Goal: Task Accomplishment & Management: Use online tool/utility

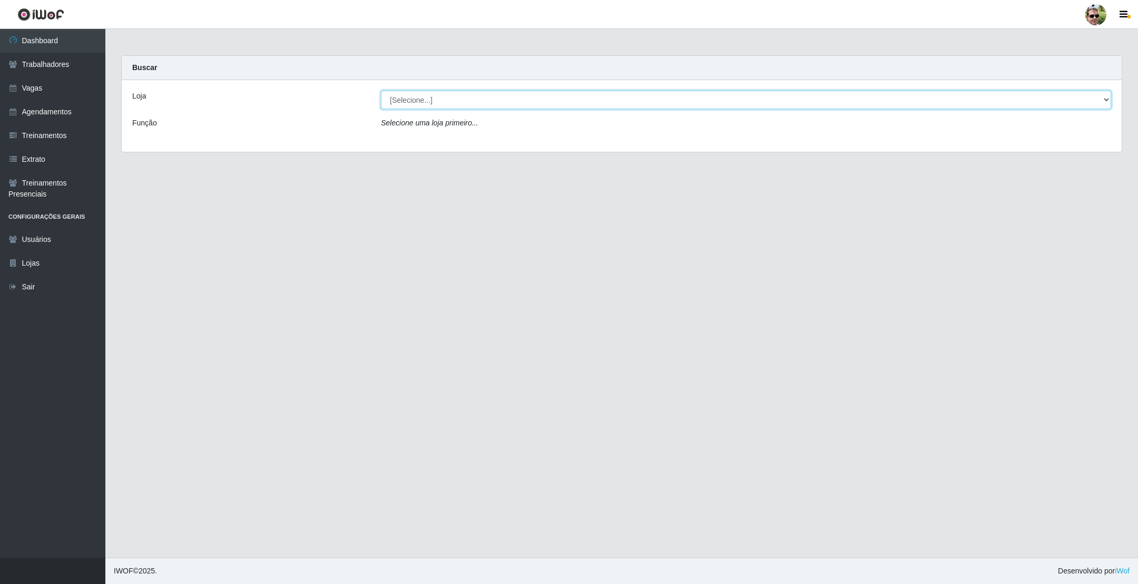
click at [473, 103] on select "[Selecione...] [PERSON_NAME] Supermercado - Gurinhém" at bounding box center [746, 100] width 730 height 18
select select "176"
click at [381, 91] on select "[Selecione...] [PERSON_NAME] Supermercado - Gurinhém" at bounding box center [746, 100] width 730 height 18
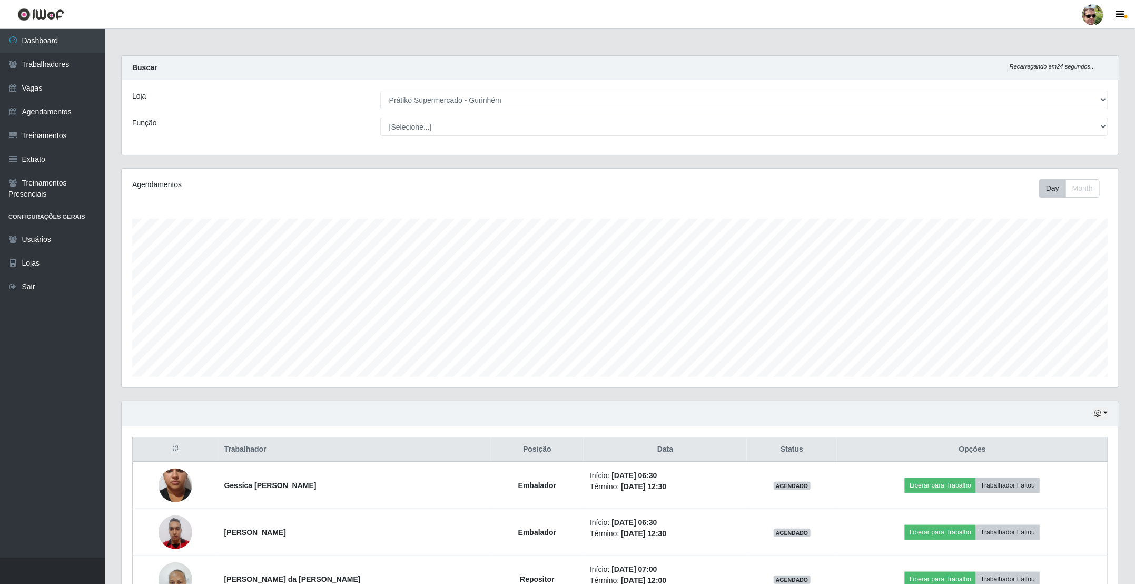
click at [614, 117] on div "Loja [Selecione...] Prátiko Supermercado - Gurinhém Função [Selecione...] Auxil…" at bounding box center [620, 117] width 997 height 75
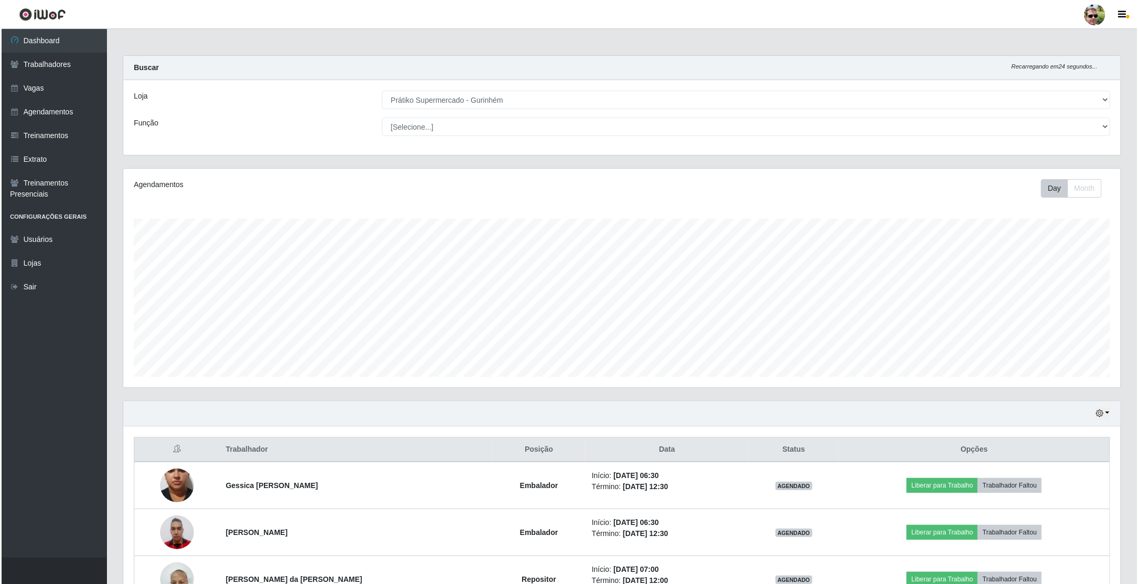
scroll to position [214, 0]
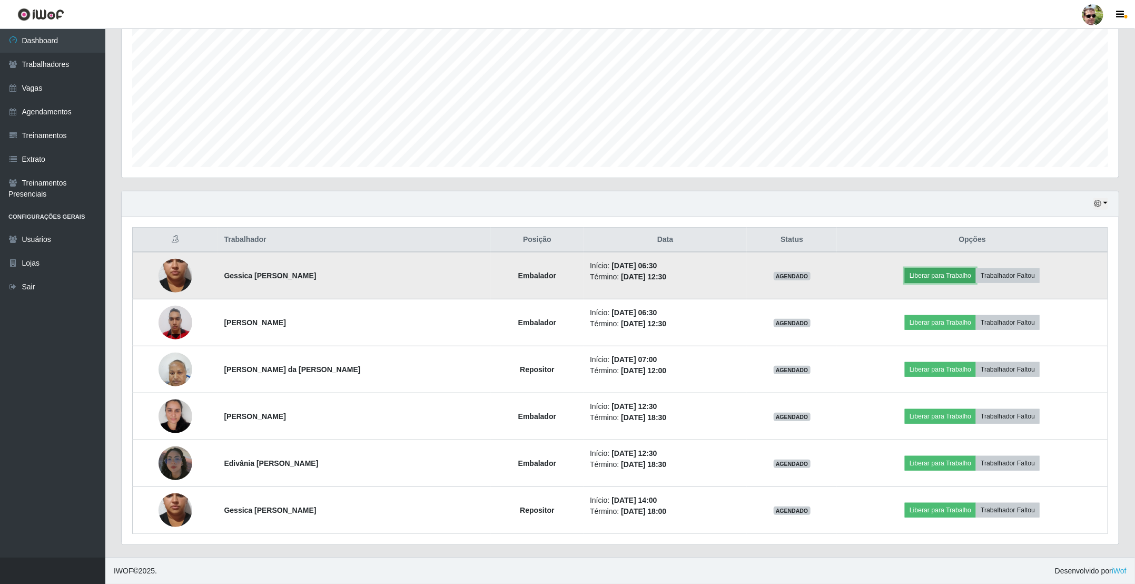
click at [930, 274] on button "Liberar para Trabalho" at bounding box center [940, 275] width 71 height 15
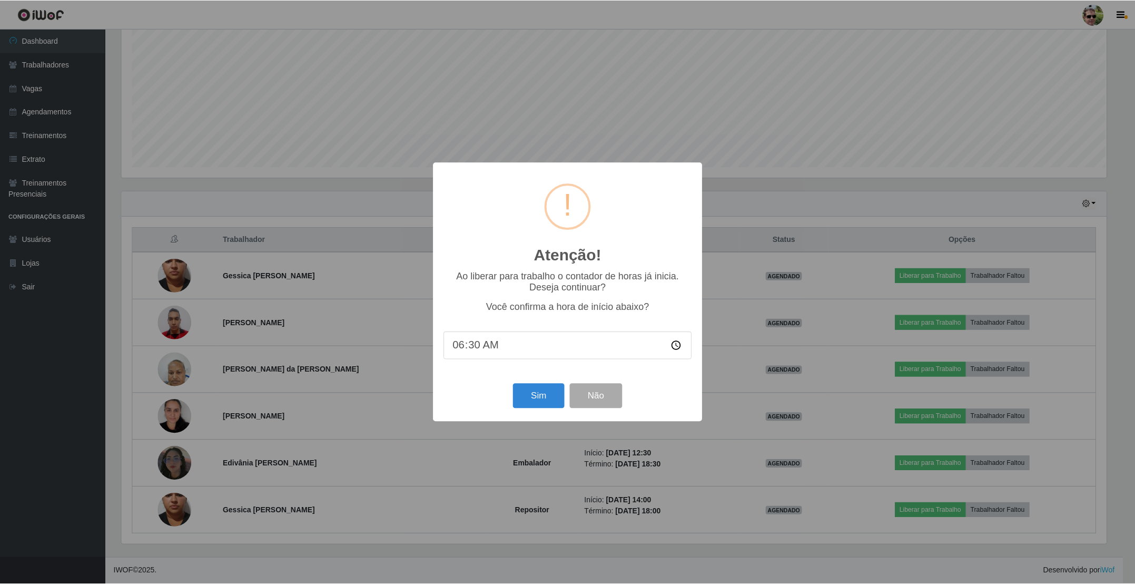
scroll to position [220, 988]
click at [539, 401] on button "Sim" at bounding box center [539, 396] width 51 height 25
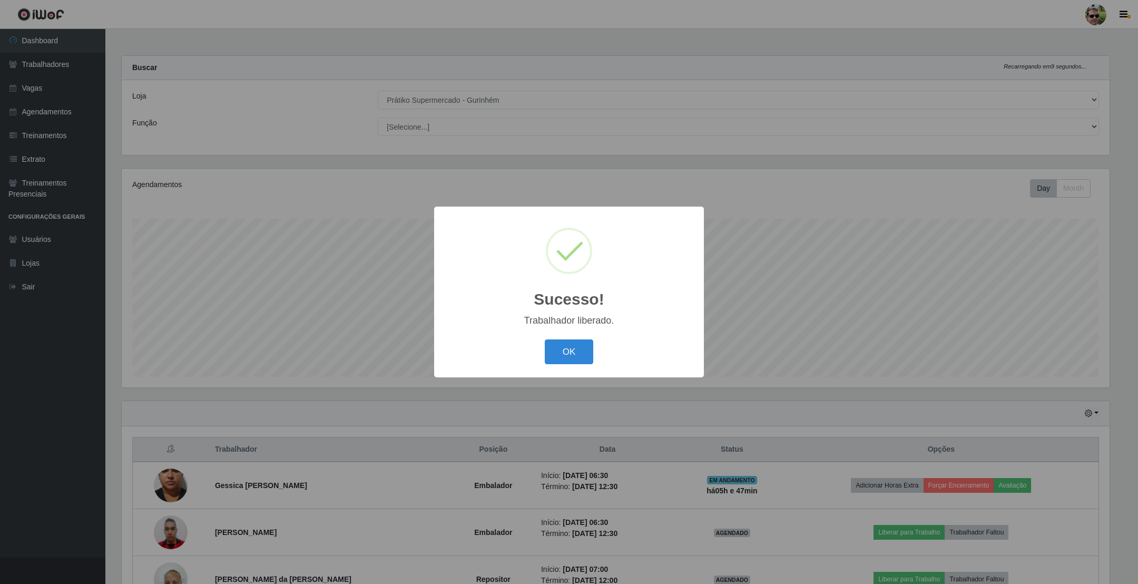
click at [545, 339] on button "OK" at bounding box center [569, 351] width 49 height 25
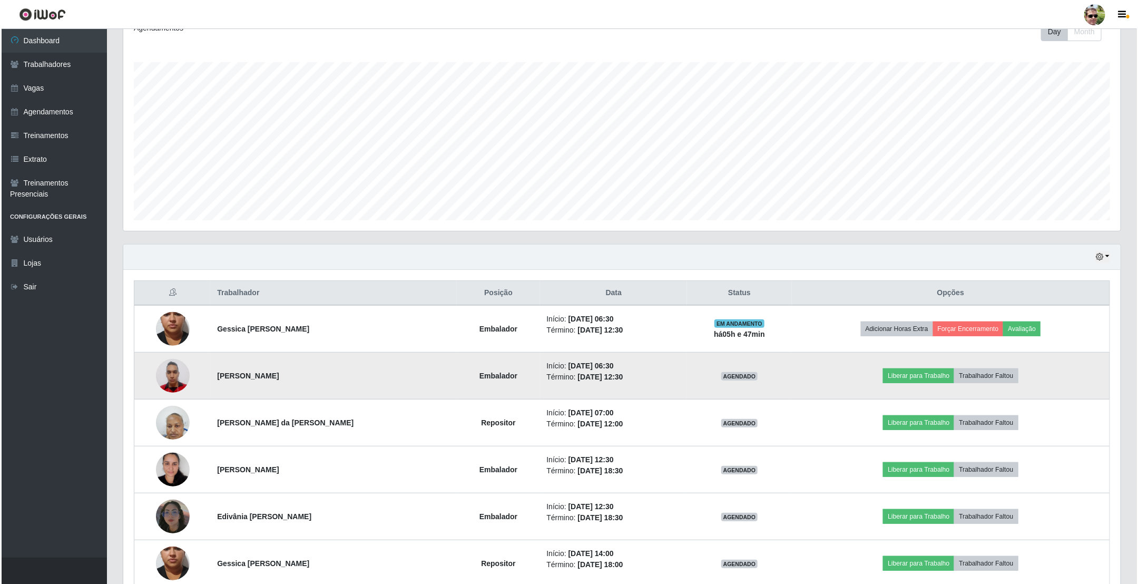
scroll to position [158, 0]
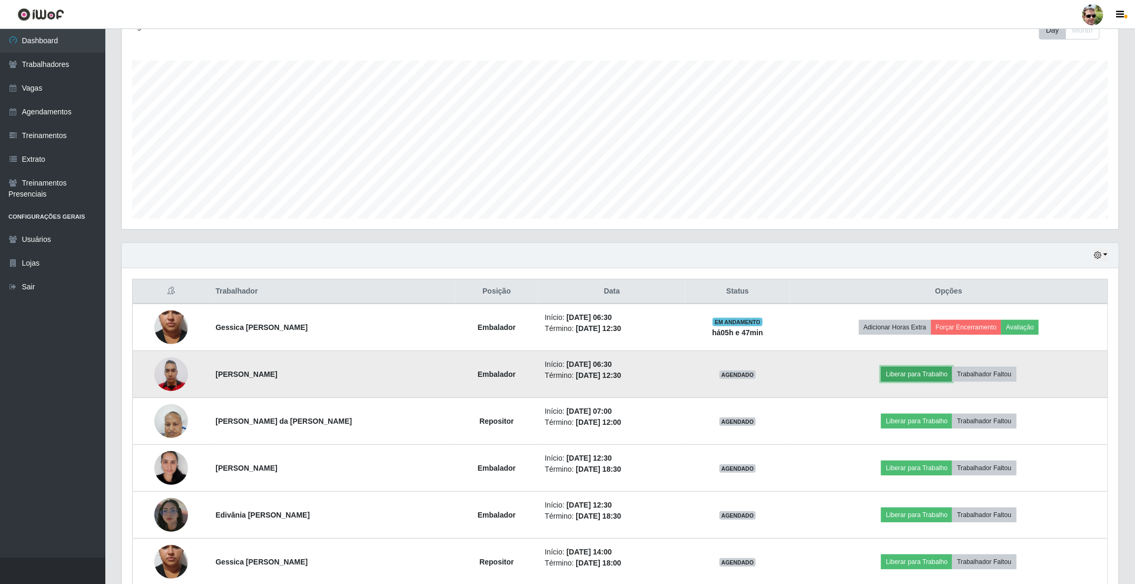
click at [917, 370] on button "Liberar para Trabalho" at bounding box center [916, 374] width 71 height 15
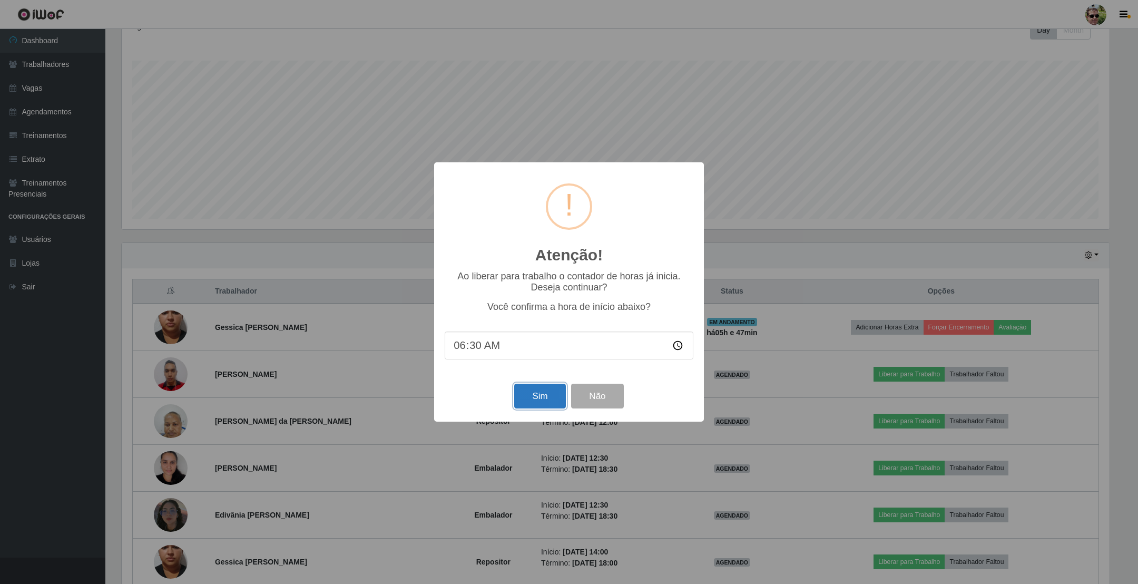
click at [550, 396] on button "Sim" at bounding box center [539, 396] width 51 height 25
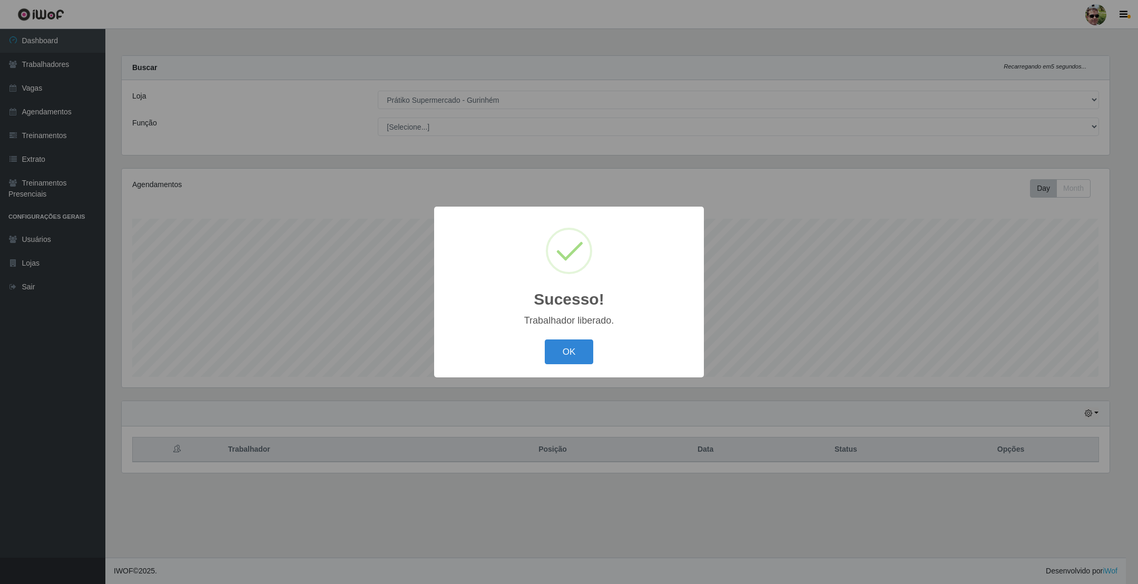
click at [545, 339] on button "OK" at bounding box center [569, 351] width 49 height 25
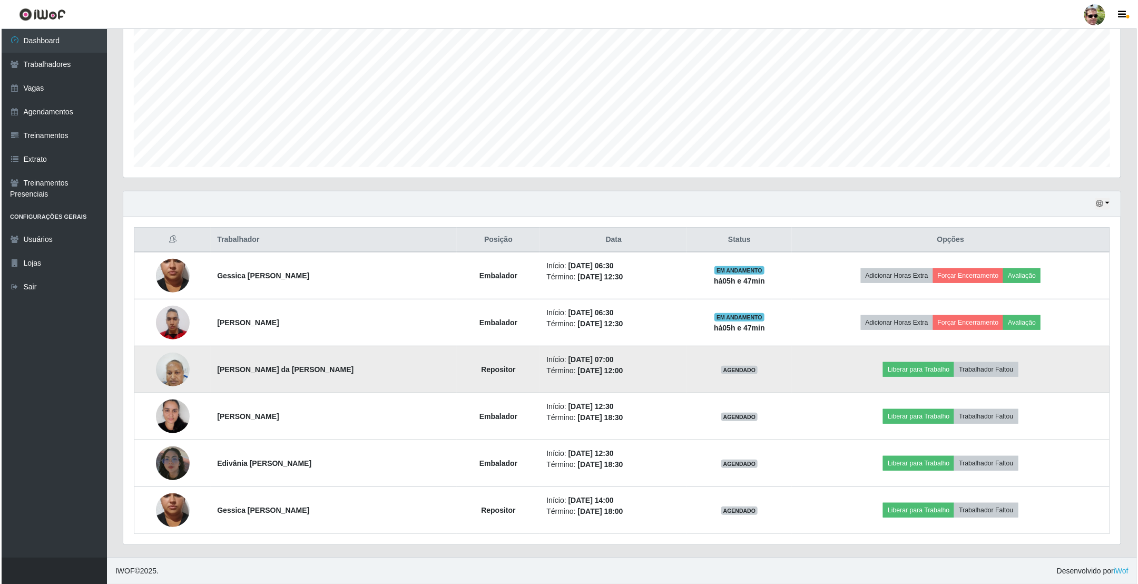
scroll to position [214, 0]
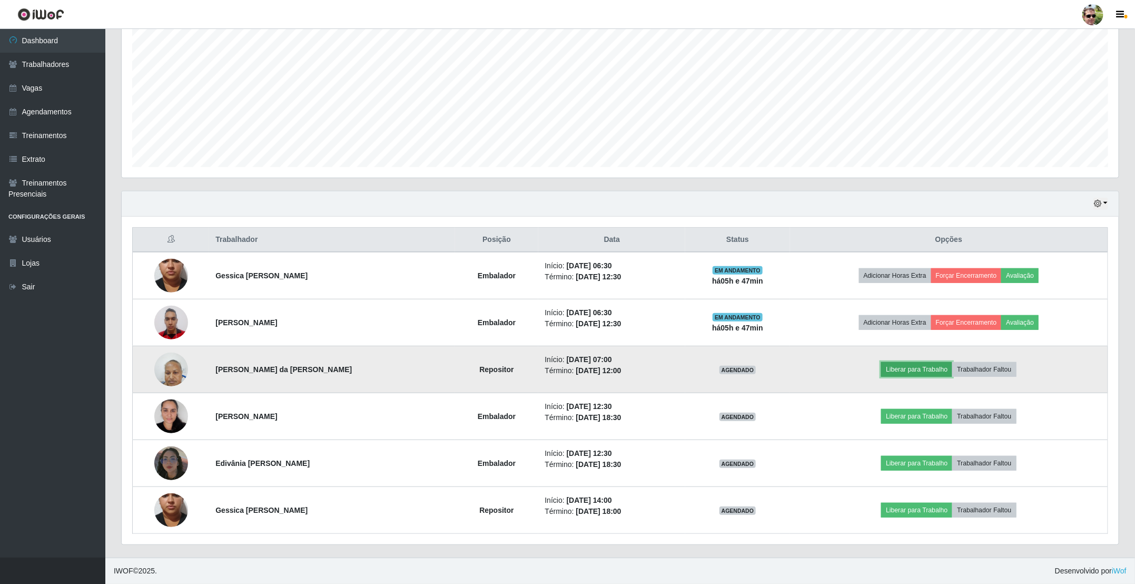
click at [912, 364] on button "Liberar para Trabalho" at bounding box center [916, 369] width 71 height 15
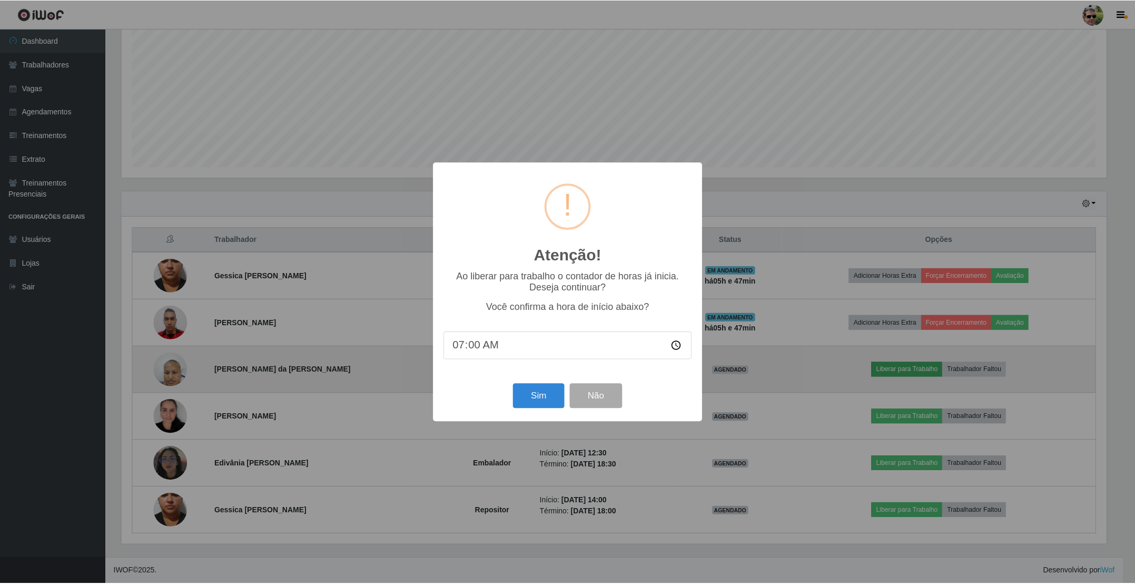
scroll to position [220, 988]
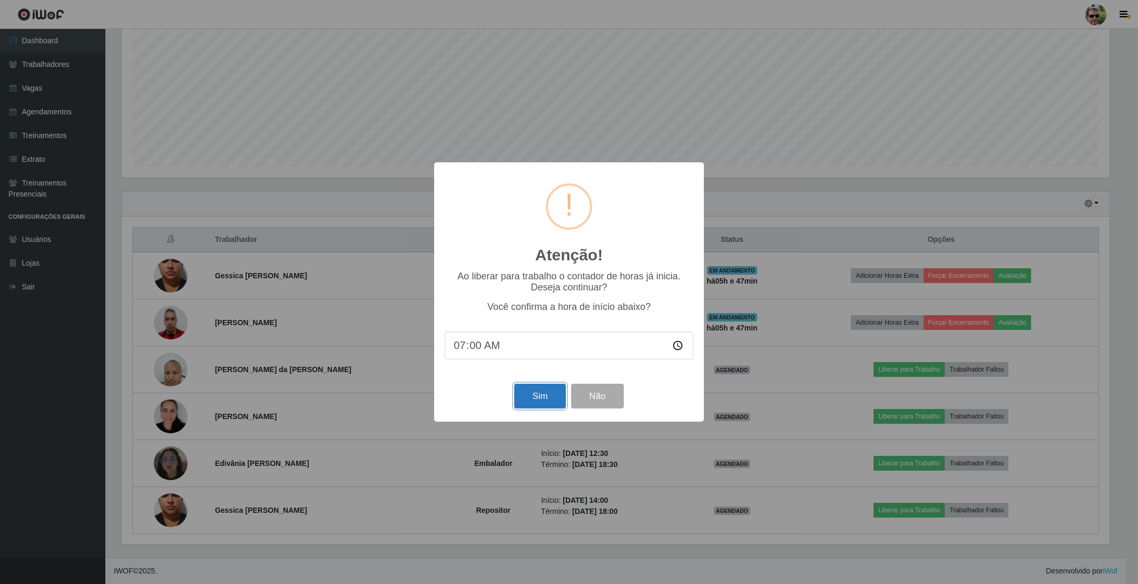
click at [530, 398] on button "Sim" at bounding box center [539, 396] width 51 height 25
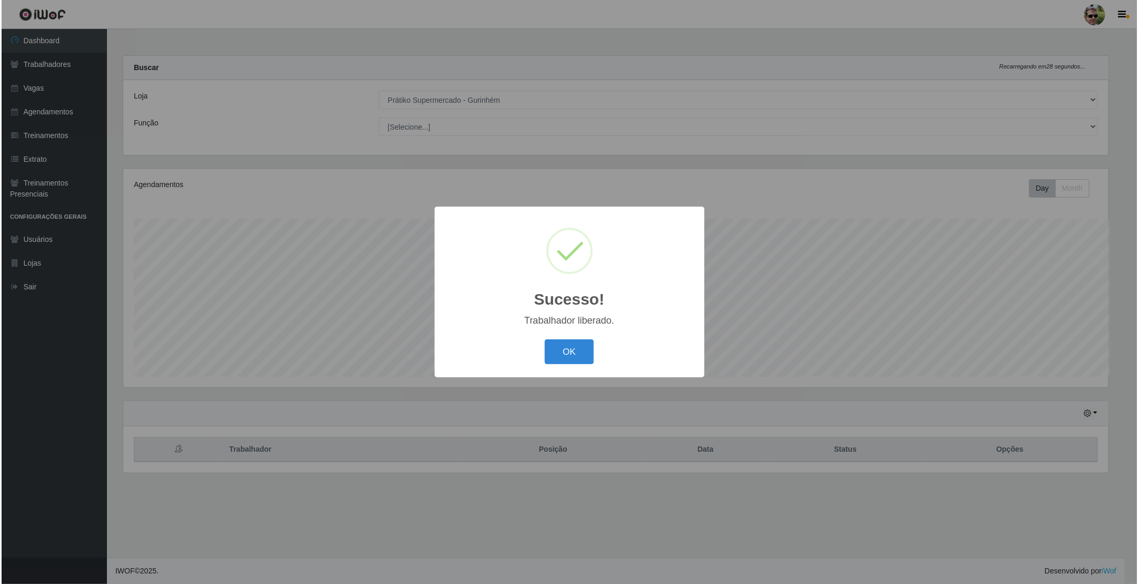
scroll to position [0, 0]
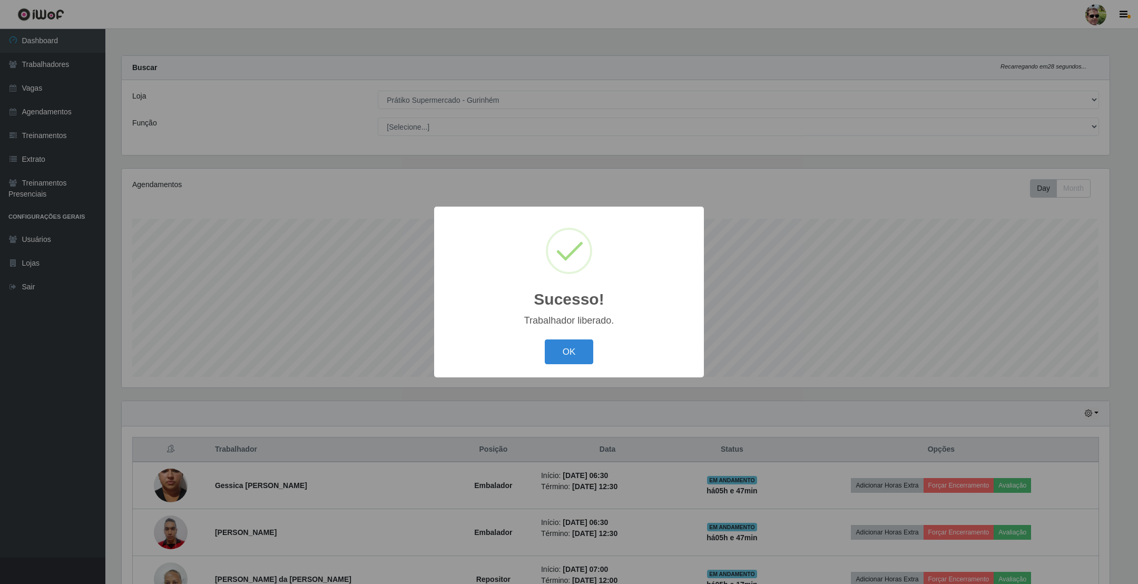
click at [545, 339] on button "OK" at bounding box center [569, 351] width 49 height 25
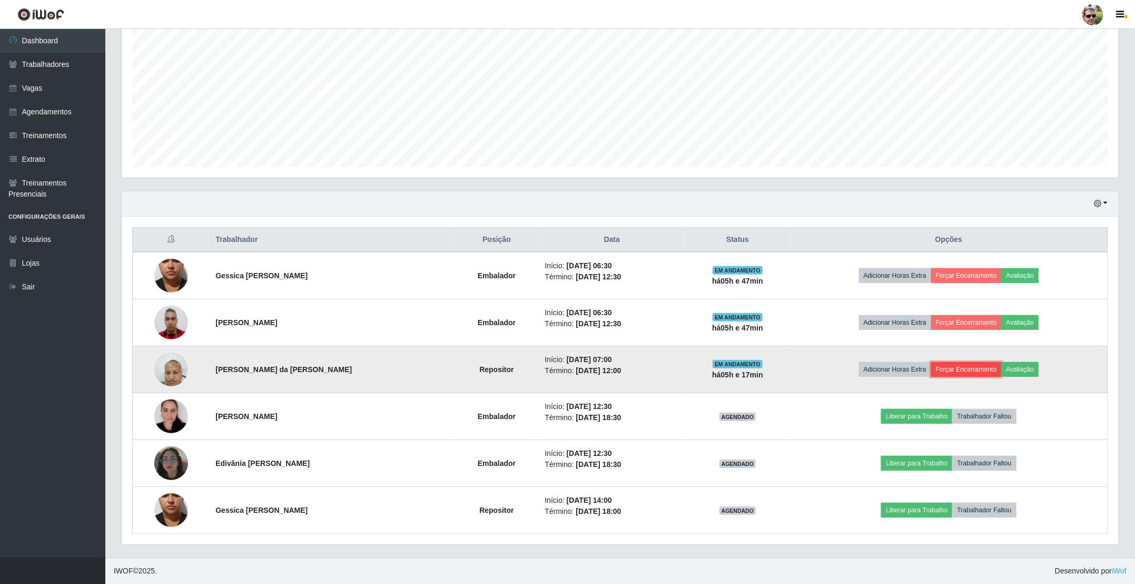
click at [985, 362] on button "Forçar Encerramento" at bounding box center [966, 369] width 71 height 15
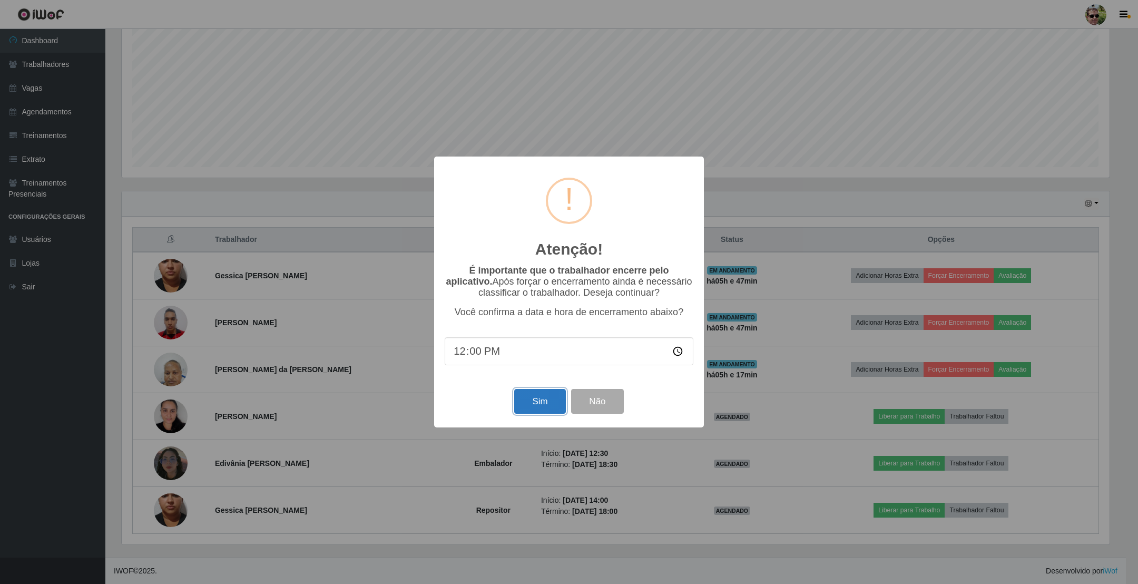
click at [541, 405] on button "Sim" at bounding box center [539, 401] width 51 height 25
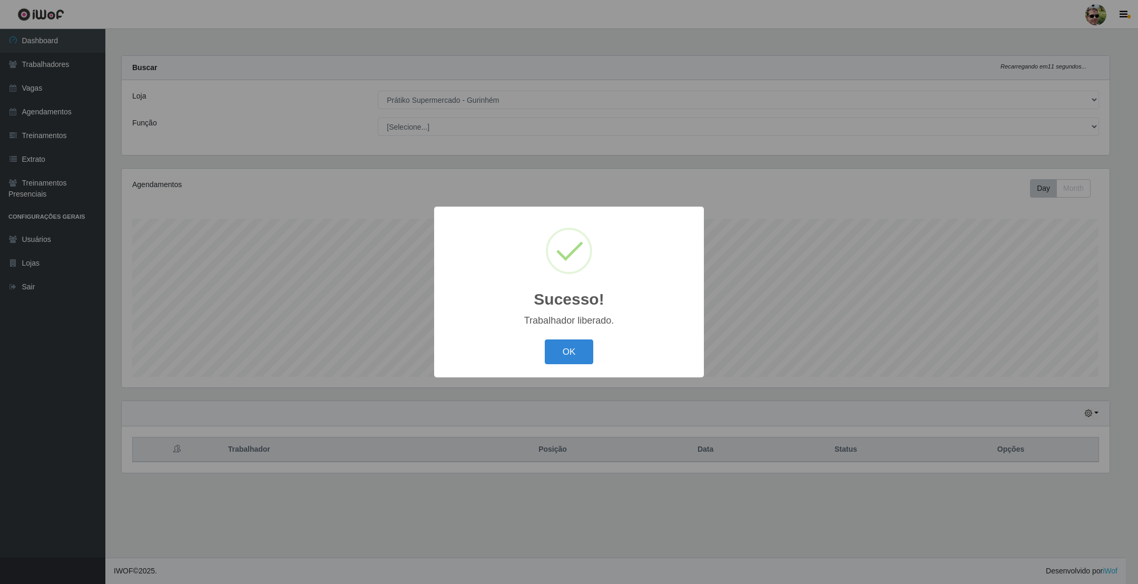
click at [545, 339] on button "OK" at bounding box center [569, 351] width 49 height 25
